Goal: Task Accomplishment & Management: Manage account settings

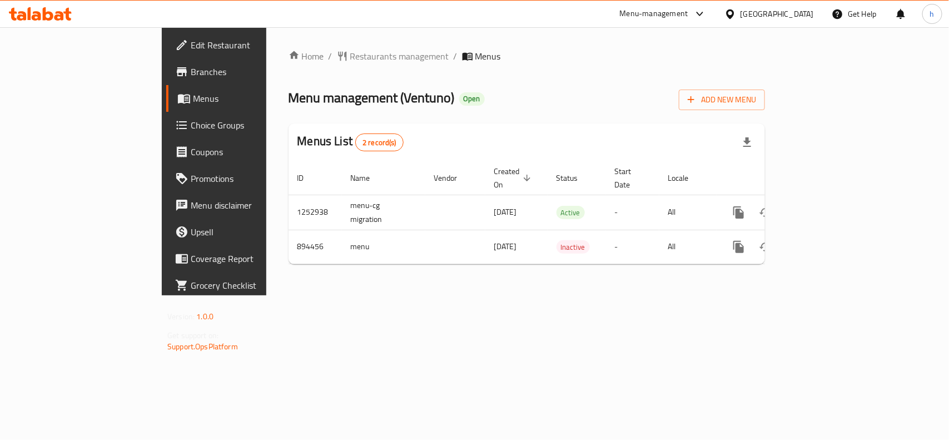
click at [191, 119] on span "Choice Groups" at bounding box center [251, 124] width 121 height 13
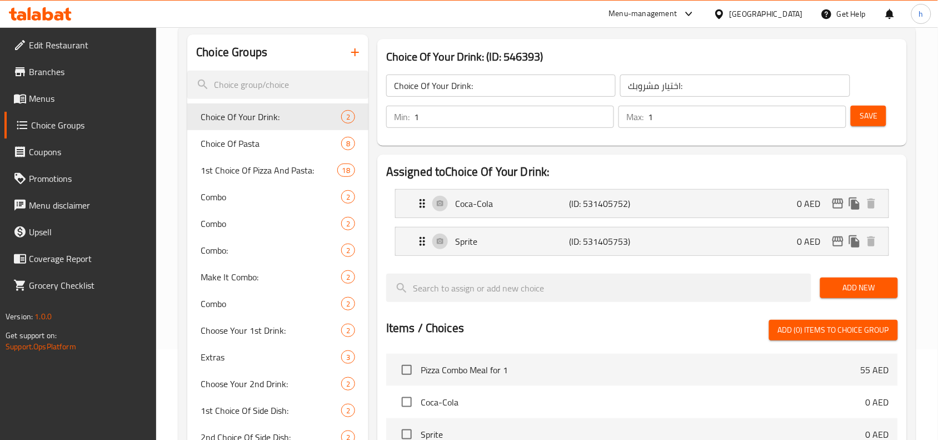
scroll to position [69, 0]
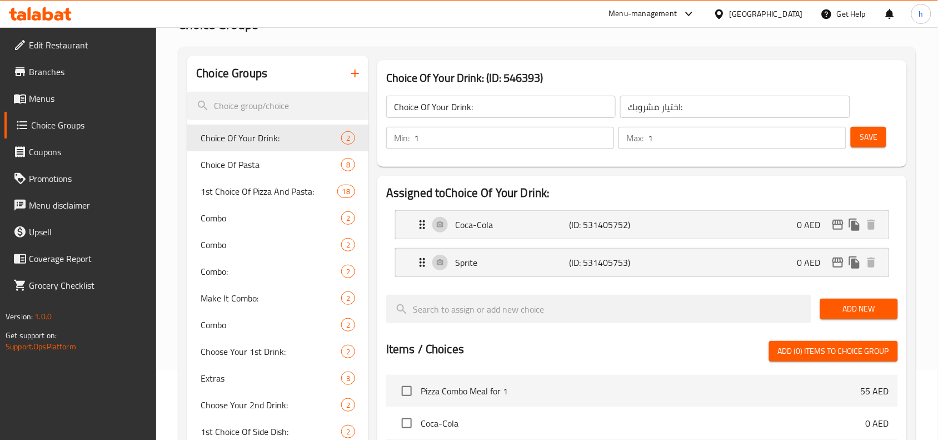
click at [75, 101] on span "Menus" at bounding box center [88, 98] width 119 height 13
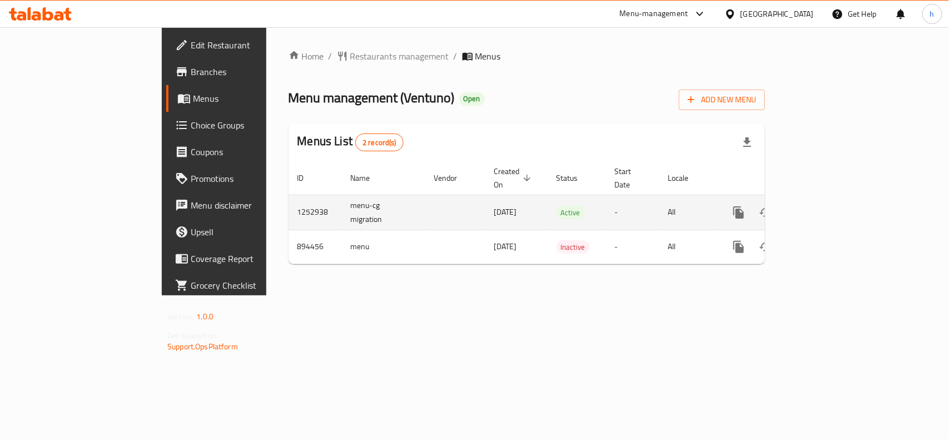
click at [825, 206] on icon "enhanced table" at bounding box center [818, 212] width 13 height 13
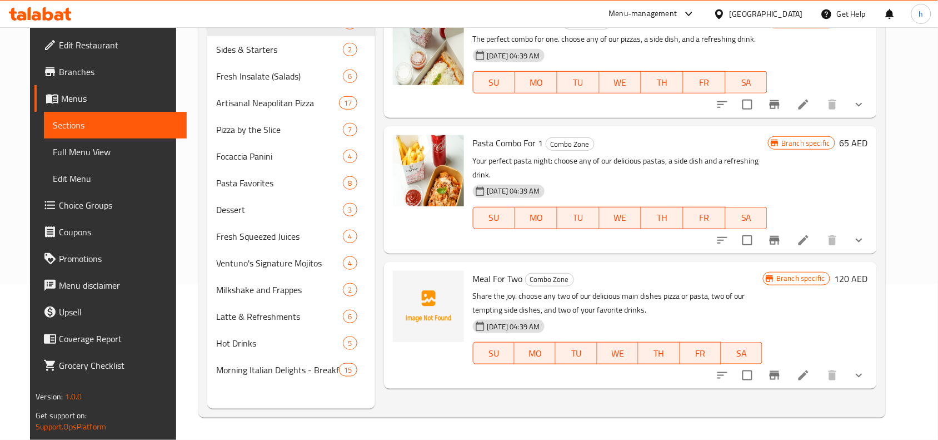
scroll to position [87, 0]
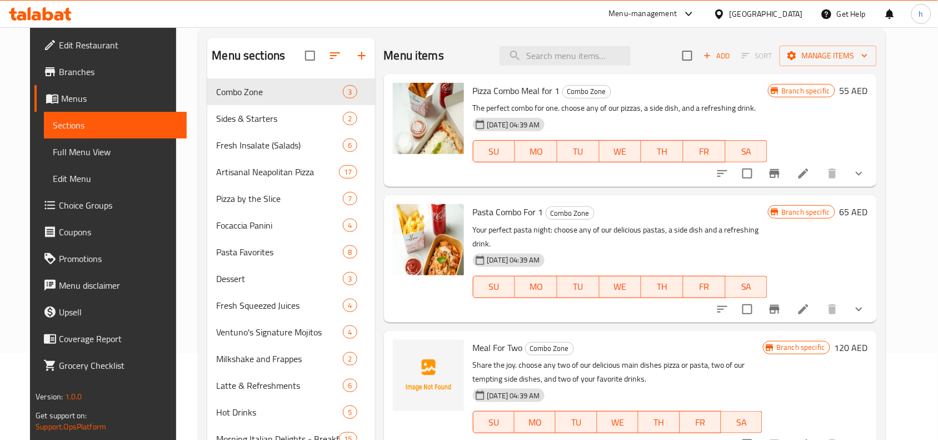
click at [53, 148] on span "Full Menu View" at bounding box center [115, 151] width 125 height 13
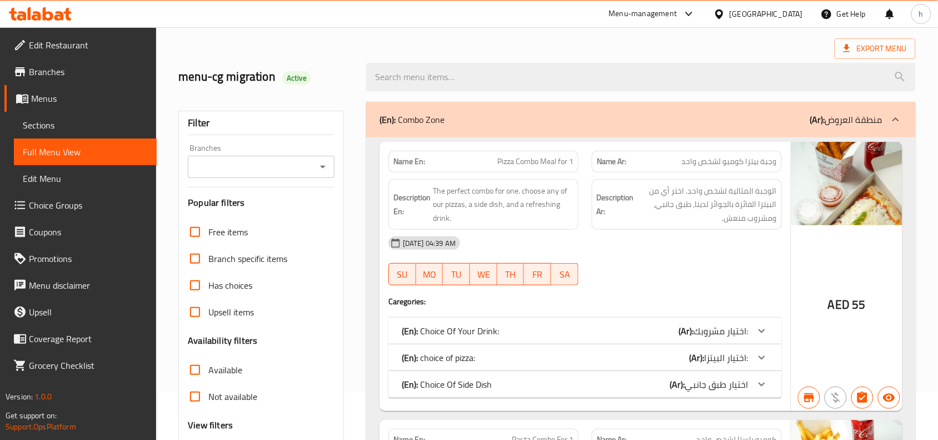
scroll to position [69, 0]
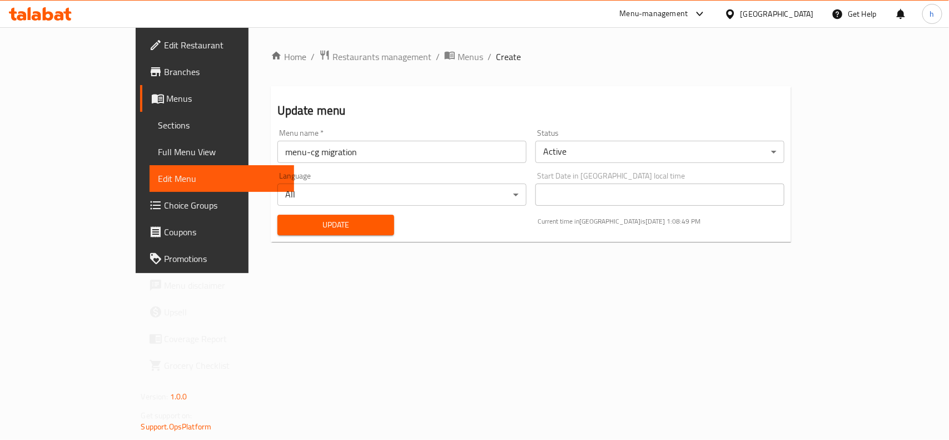
click at [158, 150] on span "Full Menu View" at bounding box center [221, 151] width 127 height 13
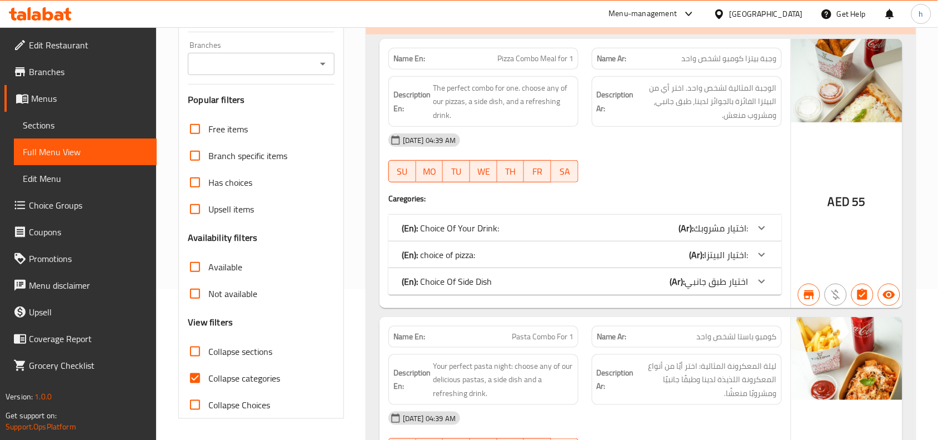
scroll to position [208, 0]
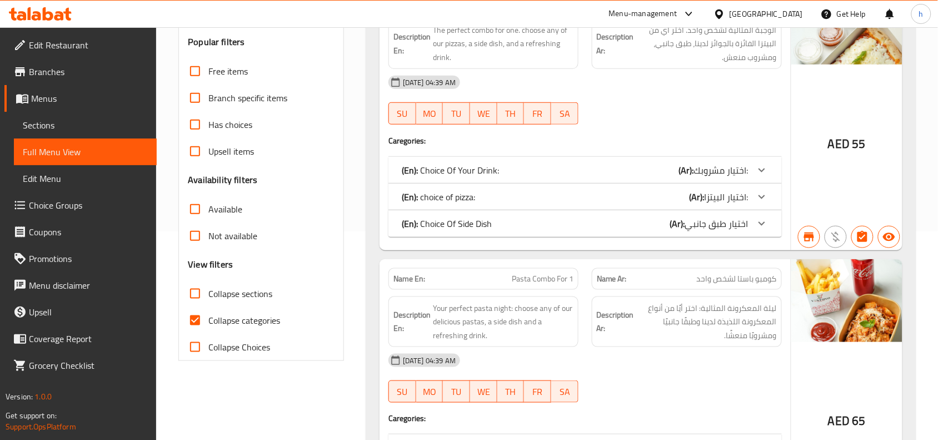
click at [857, 289] on img at bounding box center [846, 300] width 111 height 83
click at [639, 360] on div "[DATE] 04:39 AM" at bounding box center [585, 360] width 407 height 27
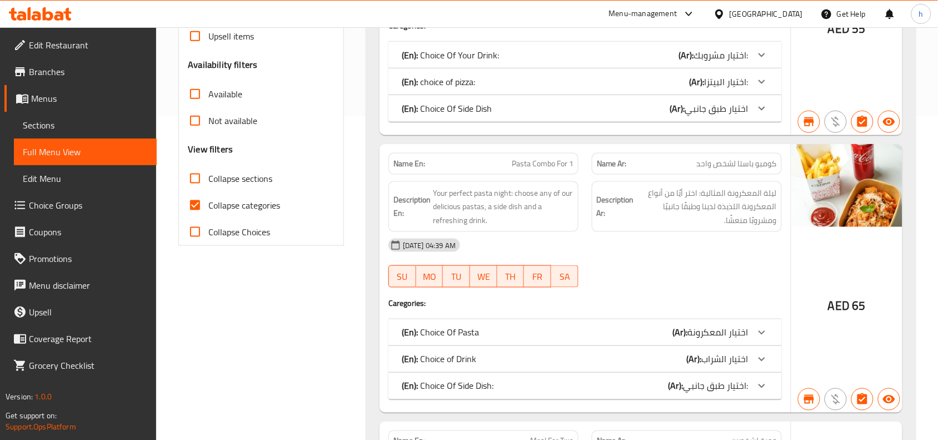
scroll to position [486, 0]
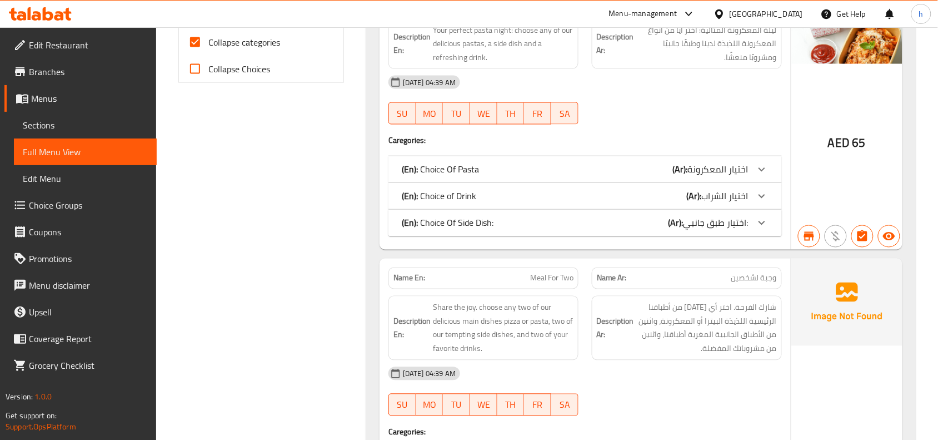
click at [766, 171] on icon at bounding box center [761, 169] width 13 height 13
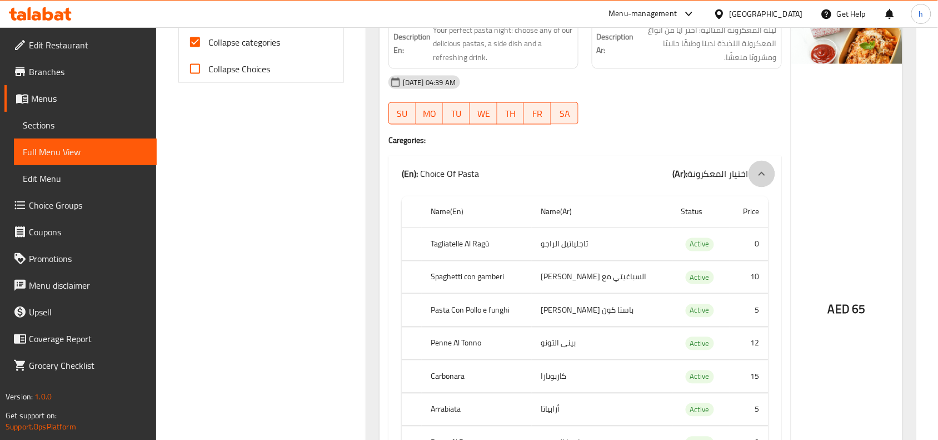
click at [766, 171] on icon at bounding box center [761, 173] width 13 height 13
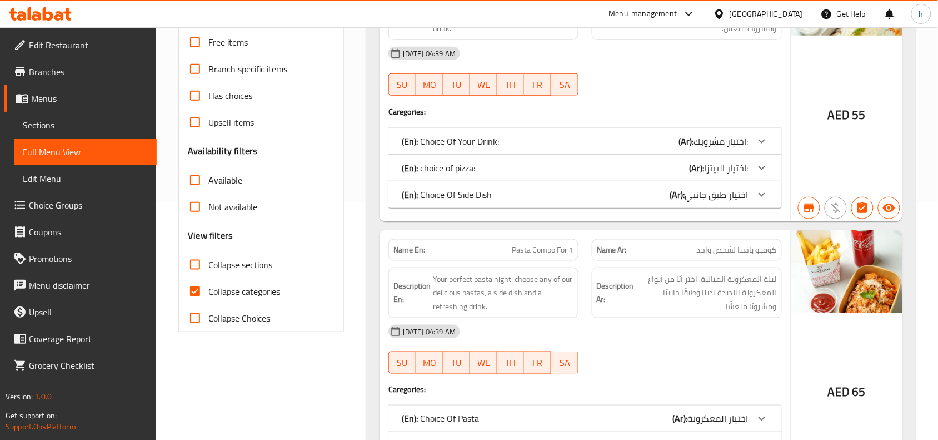
scroll to position [208, 0]
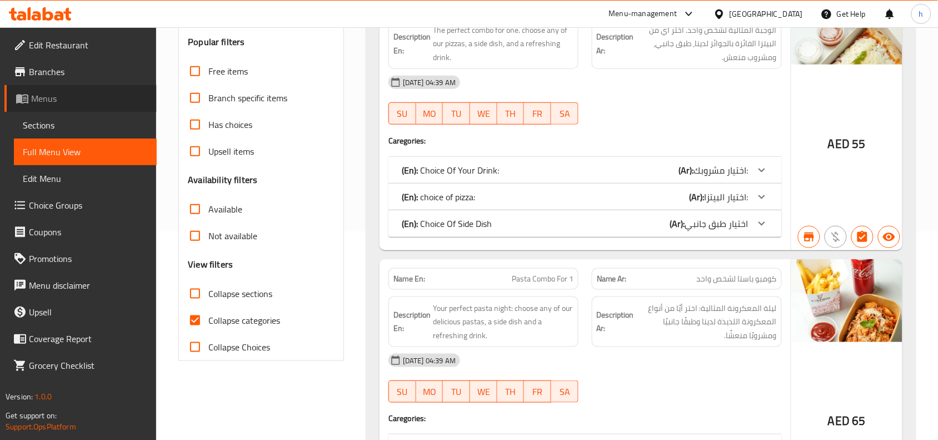
click at [18, 93] on icon at bounding box center [22, 98] width 13 height 13
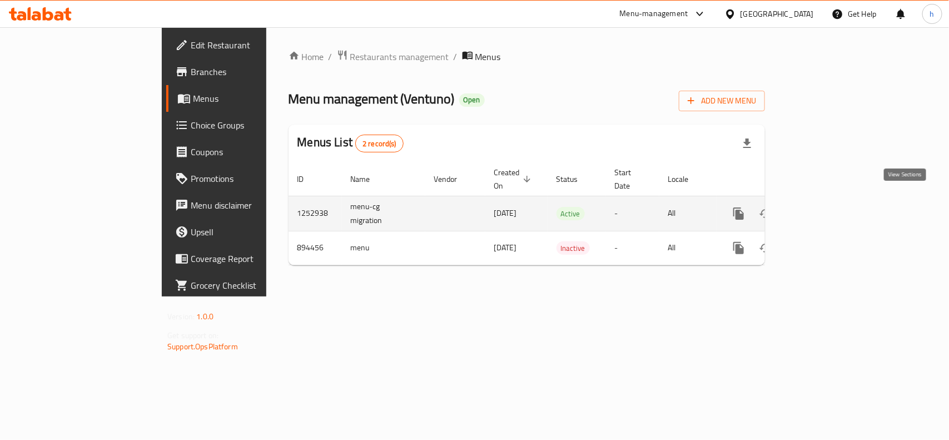
click at [824, 208] on icon "enhanced table" at bounding box center [819, 213] width 10 height 10
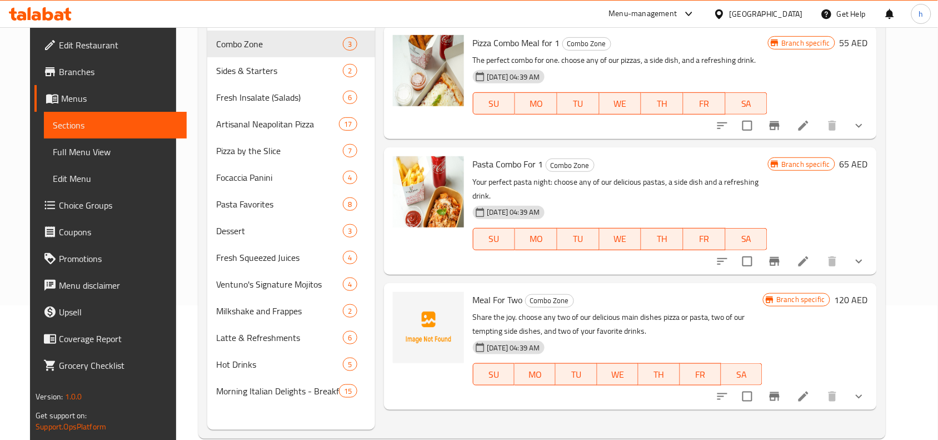
scroll to position [156, 0]
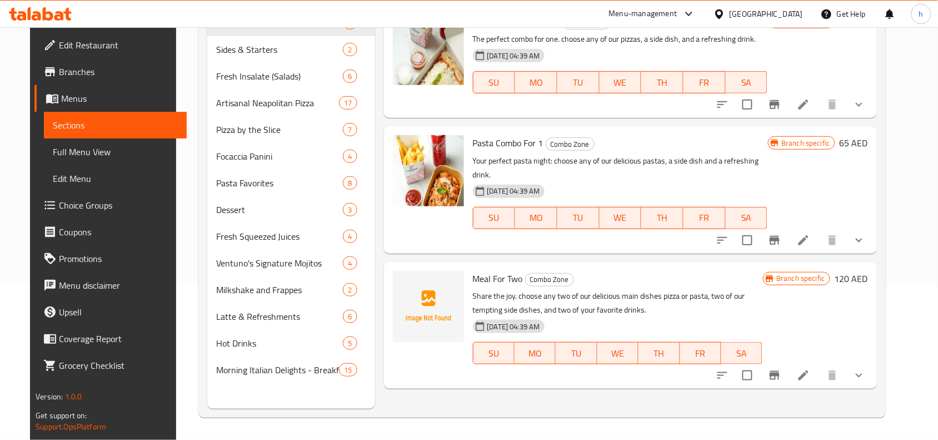
click at [498, 142] on span "Pasta Combo For 1" at bounding box center [508, 142] width 71 height 17
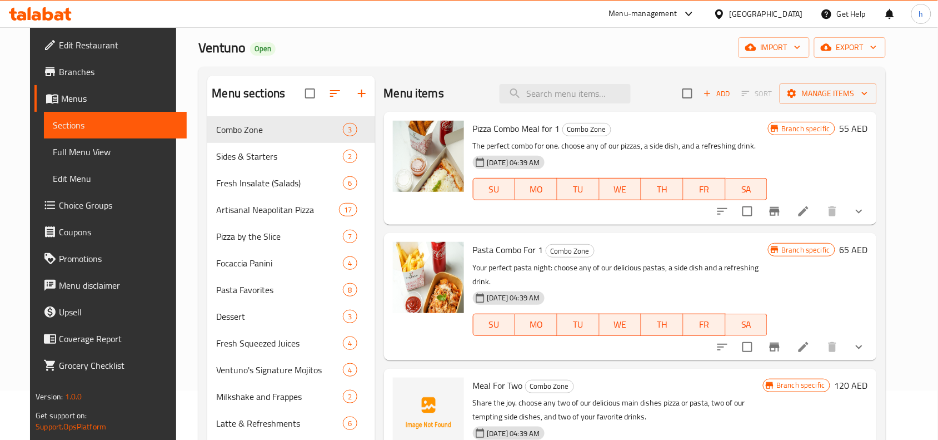
scroll to position [0, 0]
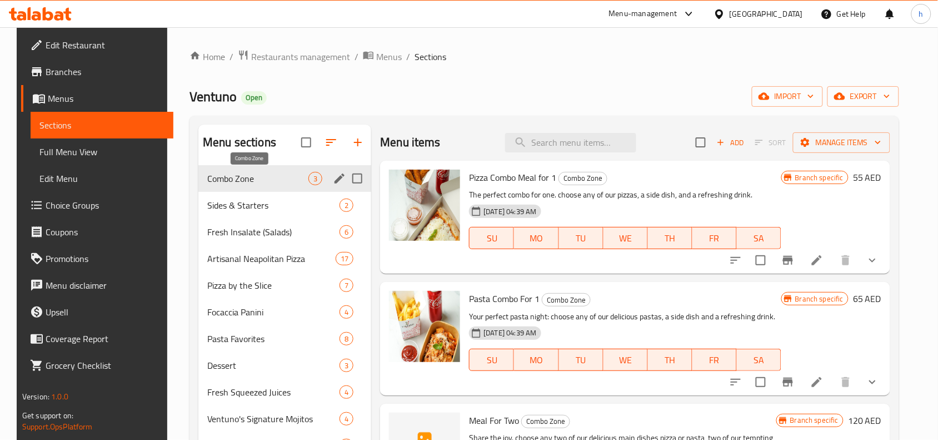
click at [221, 174] on span "Combo Zone" at bounding box center [257, 178] width 101 height 13
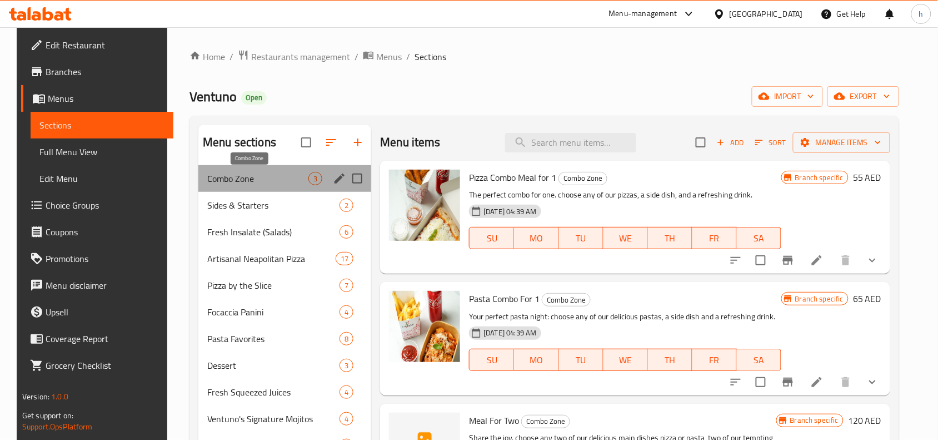
drag, startPoint x: 245, startPoint y: 181, endPoint x: 199, endPoint y: 181, distance: 46.1
click at [207, 181] on span "Combo Zone" at bounding box center [257, 178] width 101 height 13
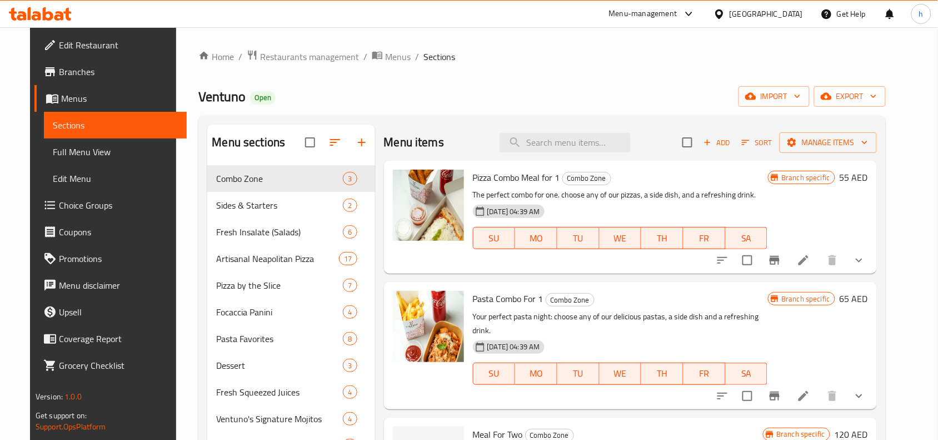
drag, startPoint x: 207, startPoint y: 178, endPoint x: 934, endPoint y: 76, distance: 734.1
click at [594, 66] on div "Home / Restaurants management / Menus / Sections Ventuno Open import export Men…" at bounding box center [541, 311] width 687 height 524
